Goal: Task Accomplishment & Management: Manage account settings

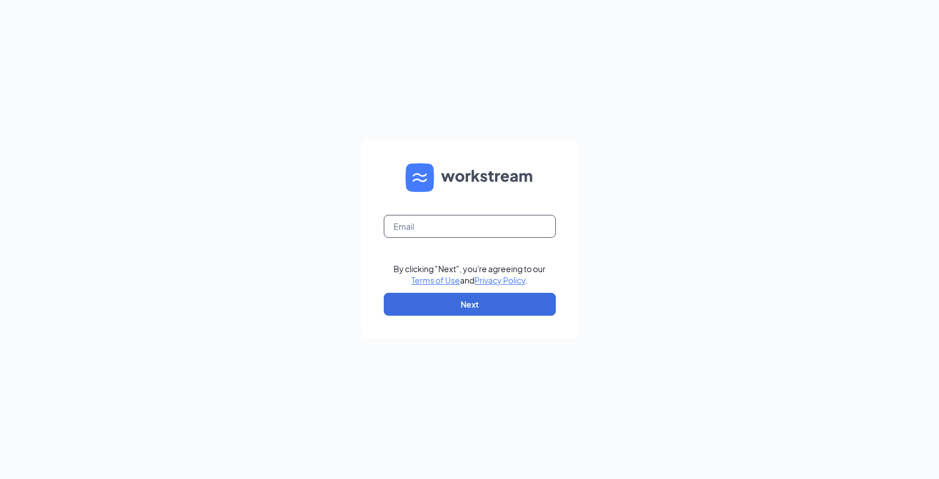
click at [460, 215] on input "text" at bounding box center [470, 226] width 172 height 23
type input "[EMAIL_ADDRESS][DOMAIN_NAME]"
click at [425, 300] on button "Next" at bounding box center [470, 304] width 172 height 23
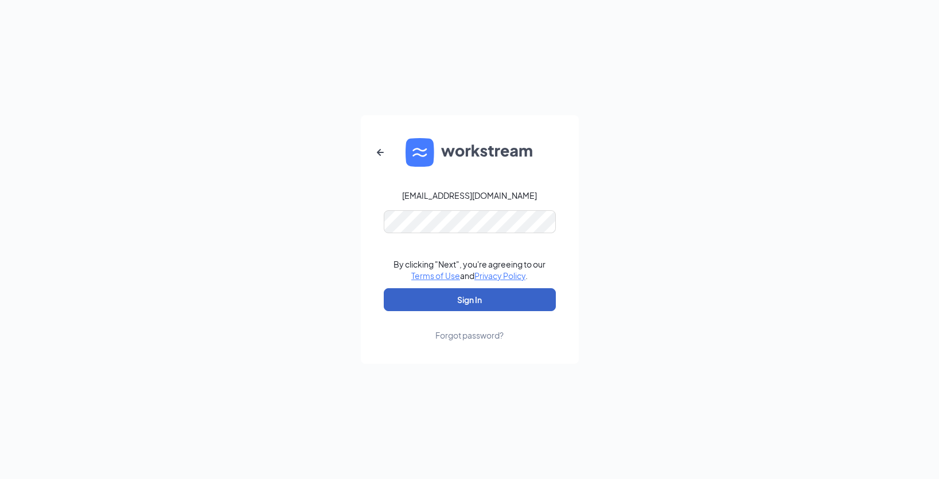
click at [409, 299] on button "Sign In" at bounding box center [470, 299] width 172 height 23
click at [484, 333] on div "Forgot password?" at bounding box center [469, 335] width 68 height 11
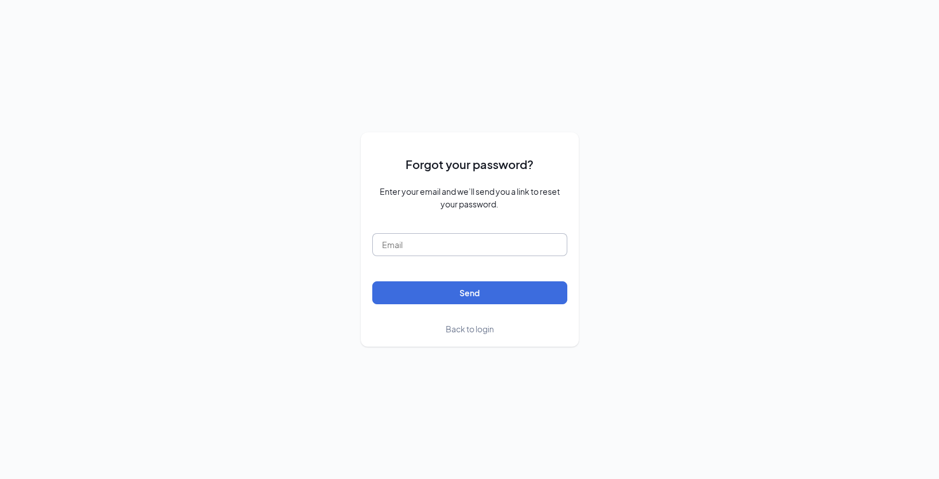
click at [444, 241] on input "text" at bounding box center [469, 244] width 195 height 23
type input "[EMAIL_ADDRESS][DOMAIN_NAME]"
click at [407, 289] on button "Send" at bounding box center [469, 293] width 195 height 23
